Goal: Task Accomplishment & Management: Manage account settings

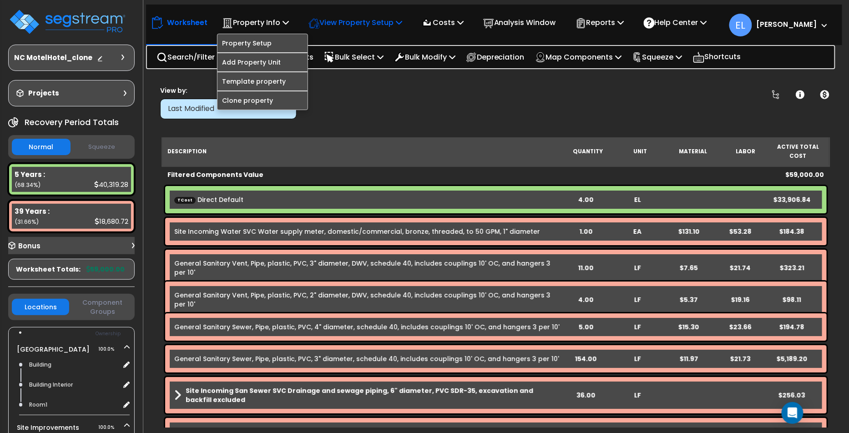
click at [289, 29] on p "View Property Setup" at bounding box center [255, 22] width 67 height 12
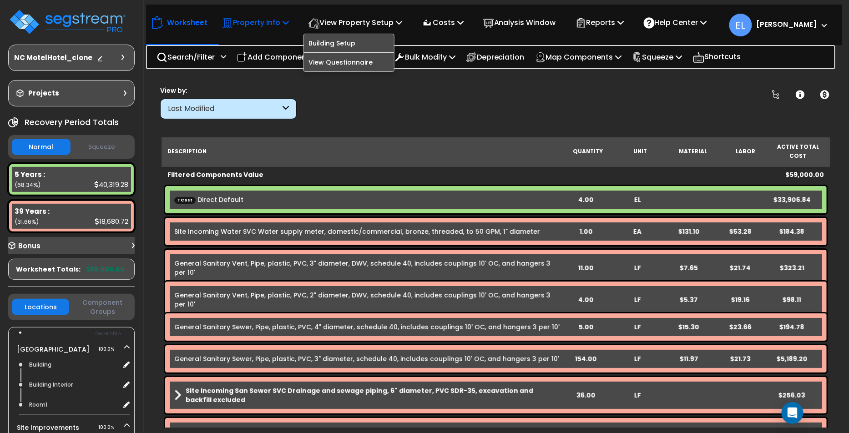
click at [265, 26] on p "Property Info" at bounding box center [255, 22] width 67 height 12
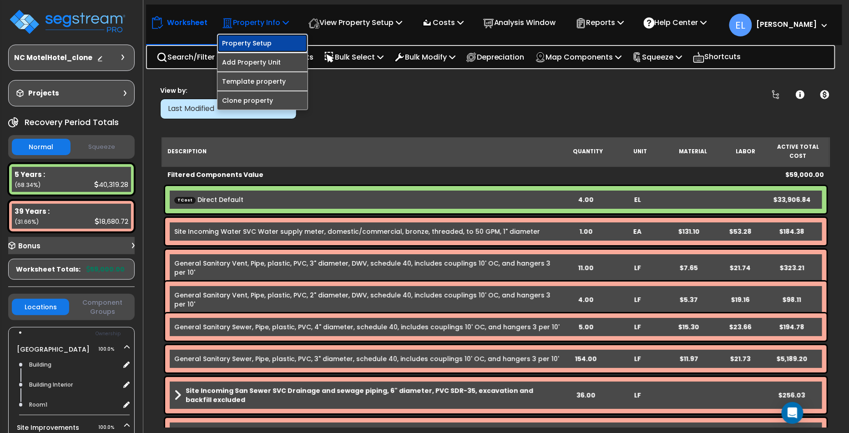
click at [258, 45] on link "Property Setup" at bounding box center [262, 43] width 90 height 18
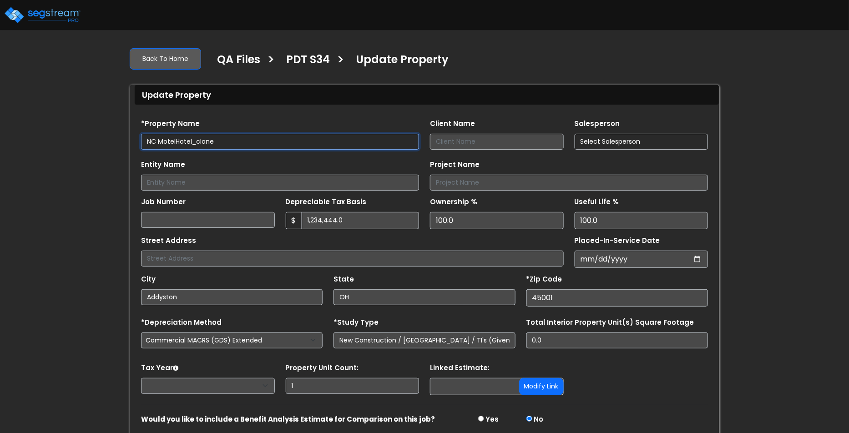
select select "2025"
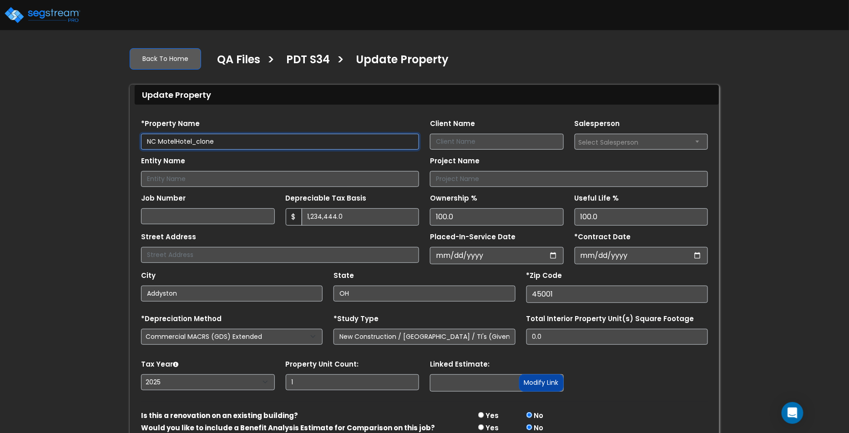
scroll to position [15, 0]
